Goal: Find specific page/section: Find specific page/section

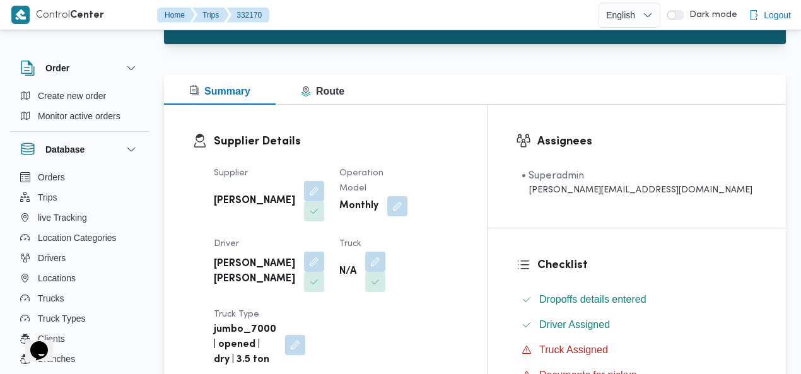
scroll to position [192, 0]
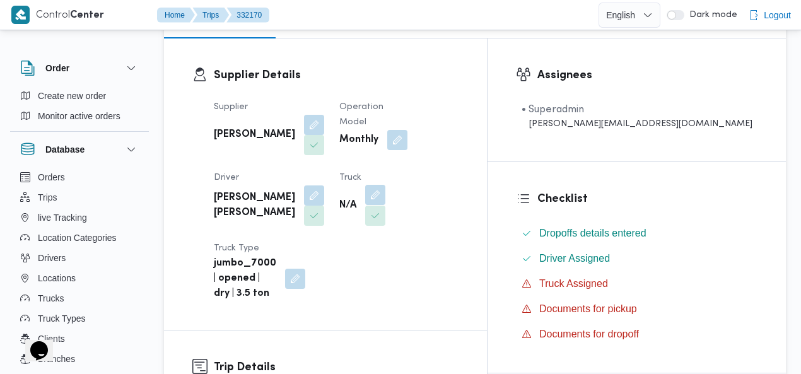
click at [365, 198] on button "button" at bounding box center [375, 195] width 20 height 20
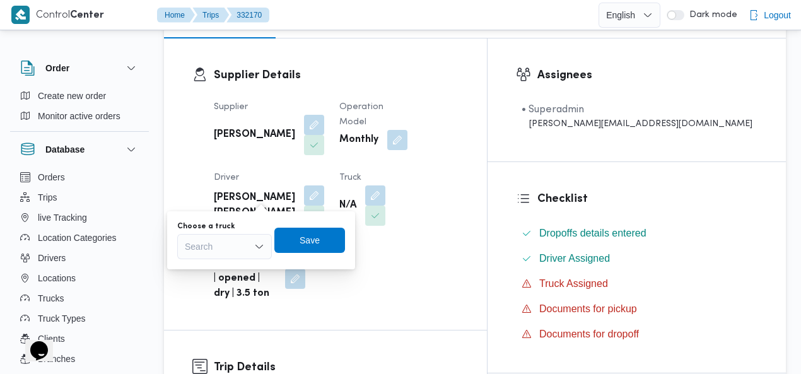
click at [224, 245] on div "Search" at bounding box center [224, 246] width 95 height 25
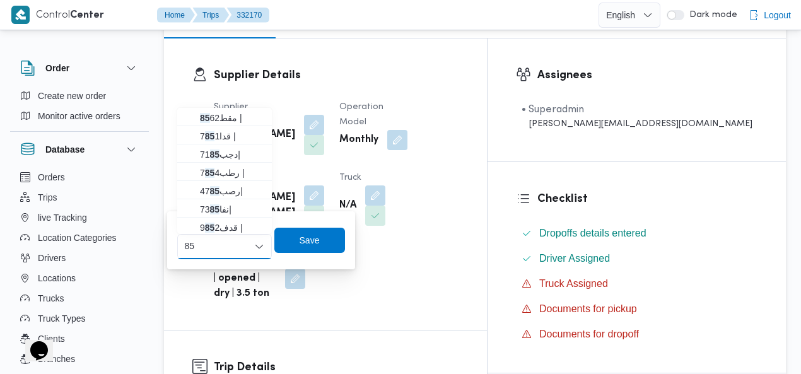
type input "85"
click at [417, 66] on div "Supplier Details Supplier علي عبدالناصر علي بخيت علي Operation Model Monthly Dr…" at bounding box center [325, 183] width 323 height 291
